Goal: Information Seeking & Learning: Understand process/instructions

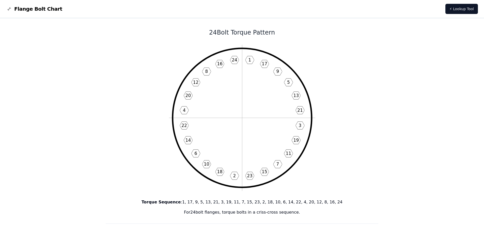
scroll to position [25, 0]
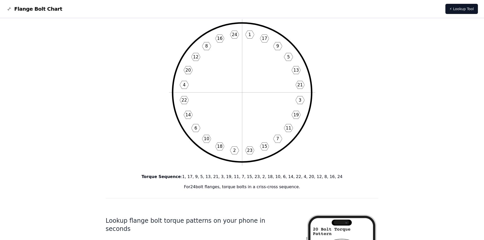
click at [223, 186] on p "For 24 bolt flanges, torque bolts in a criss-cross sequence." at bounding box center [242, 187] width 273 height 6
drag, startPoint x: 190, startPoint y: 187, endPoint x: 309, endPoint y: 187, distance: 118.8
click at [309, 187] on p "For 24 bolt flanges, torque bolts in a criss-cross sequence." at bounding box center [242, 187] width 273 height 6
click at [235, 189] on p "For 24 bolt flanges, torque bolts in a criss-cross sequence." at bounding box center [242, 187] width 273 height 6
drag, startPoint x: 233, startPoint y: 187, endPoint x: 294, endPoint y: 188, distance: 60.2
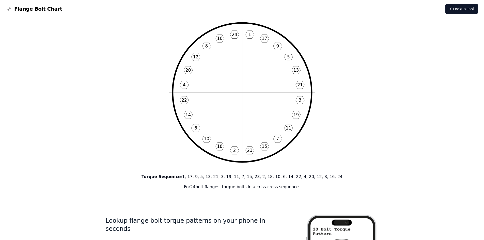
click at [294, 188] on p "For 24 bolt flanges, torque bolts in a criss-cross sequence." at bounding box center [242, 187] width 273 height 6
copy p "torque bolts in a criss-cross sequence."
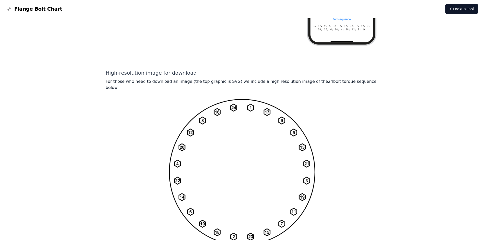
scroll to position [336, 0]
drag, startPoint x: 110, startPoint y: 82, endPoint x: 160, endPoint y: 82, distance: 50.8
click at [160, 82] on p "For those who need to download an image (the top graphic is SVG) we include a h…" at bounding box center [242, 84] width 273 height 12
click at [201, 82] on p "For those who need to download an image (the top graphic is SVG) we include a h…" at bounding box center [242, 84] width 273 height 12
drag, startPoint x: 159, startPoint y: 83, endPoint x: 261, endPoint y: 82, distance: 101.8
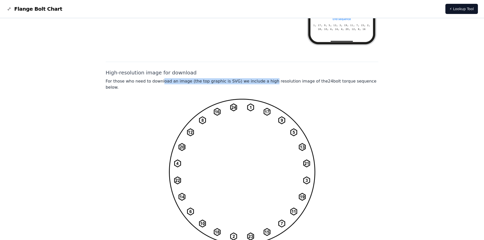
click at [258, 82] on p "For those who need to download an image (the top graphic is SVG) we include a h…" at bounding box center [242, 84] width 273 height 12
click at [281, 82] on p "For those who need to download an image (the top graphic is SVG) we include a h…" at bounding box center [242, 84] width 273 height 12
click at [254, 82] on p "For those who need to download an image (the top graphic is SVG) we include a h…" at bounding box center [242, 84] width 273 height 12
click at [286, 81] on p "For those who need to download an image (the top graphic is SVG) we include a h…" at bounding box center [242, 84] width 273 height 12
click at [318, 82] on p "For those who need to download an image (the top graphic is SVG) we include a h…" at bounding box center [242, 84] width 273 height 12
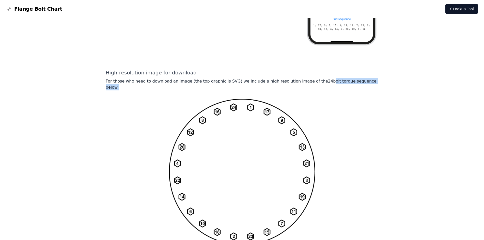
drag, startPoint x: 309, startPoint y: 81, endPoint x: 359, endPoint y: 81, distance: 49.8
click at [359, 81] on p "For those who need to download an image (the top graphic is SVG) we include a h…" at bounding box center [242, 84] width 273 height 12
copy p "bolt torque sequence below"
drag, startPoint x: 380, startPoint y: 92, endPoint x: 303, endPoint y: 61, distance: 83.3
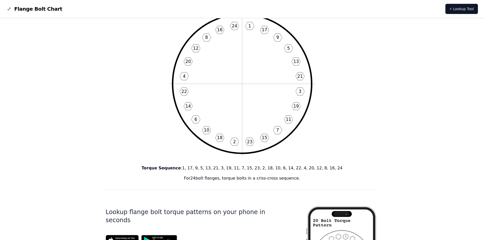
scroll to position [0, 0]
